Goal: Task Accomplishment & Management: Use online tool/utility

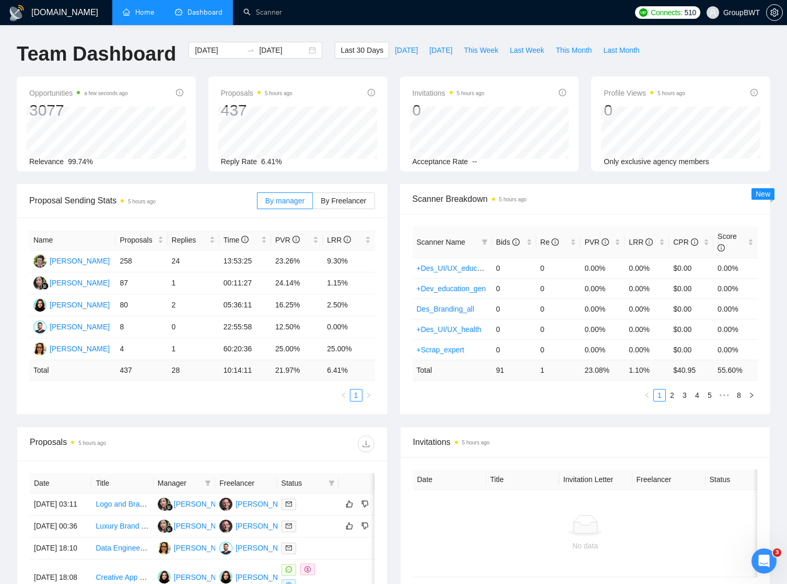
click at [148, 10] on link "Home" at bounding box center [138, 12] width 31 height 9
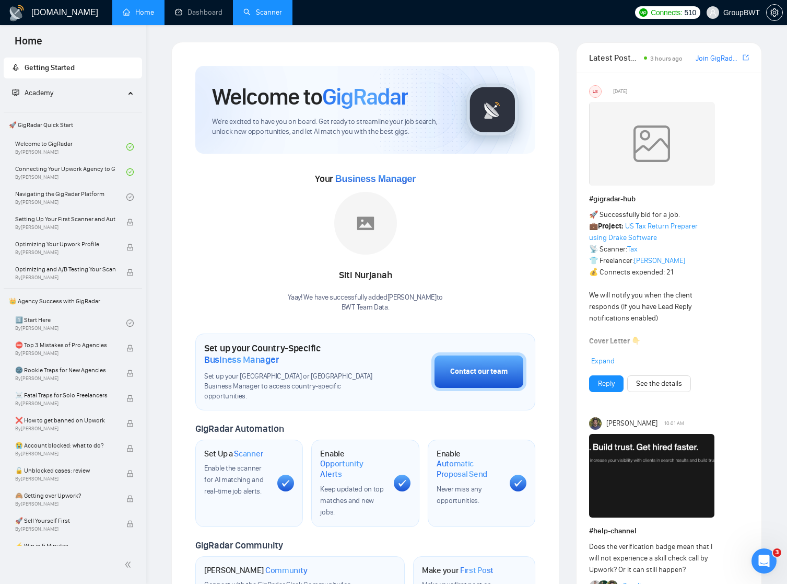
click at [265, 15] on link "Scanner" at bounding box center [262, 12] width 39 height 9
